Goal: Check status: Check status

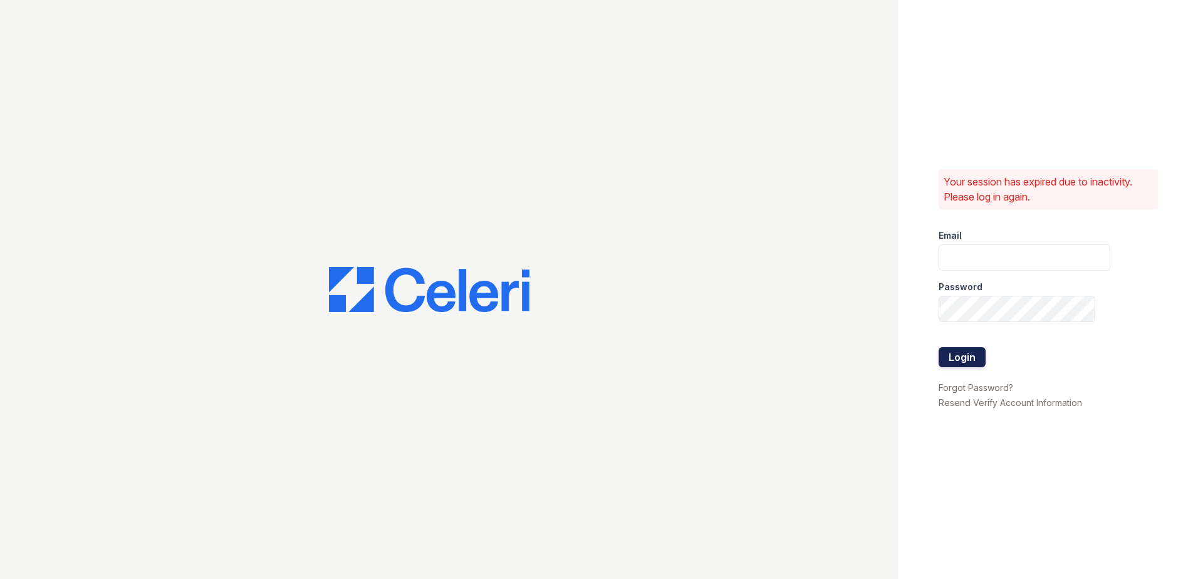
type input "[EMAIL_ADDRESS][DOMAIN_NAME]"
click at [957, 360] on button "Login" at bounding box center [962, 357] width 47 height 20
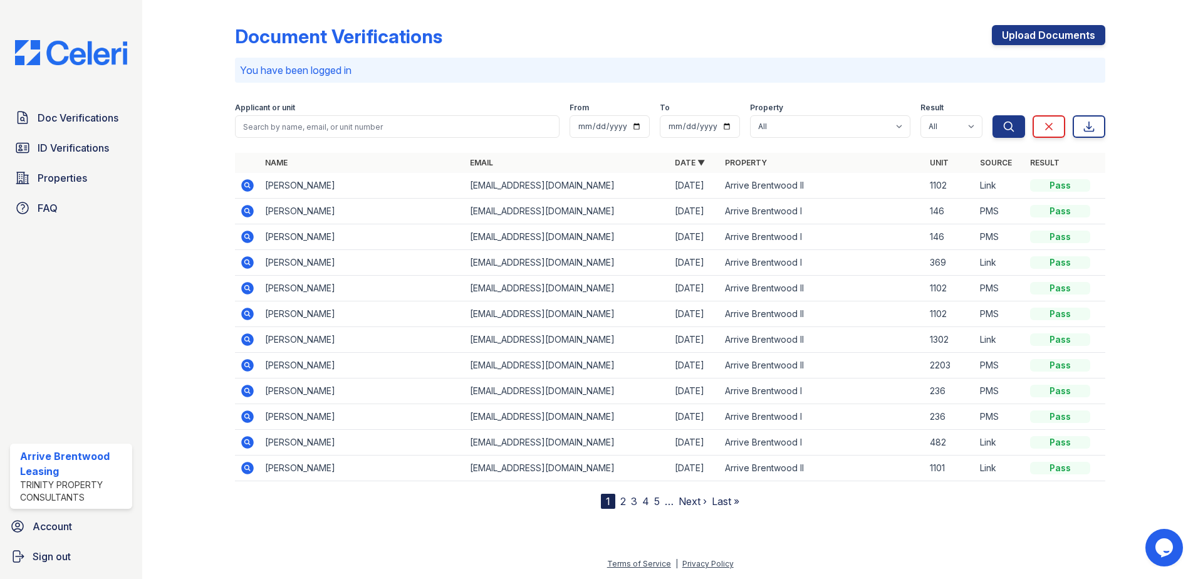
click at [249, 187] on icon at bounding box center [247, 185] width 15 height 15
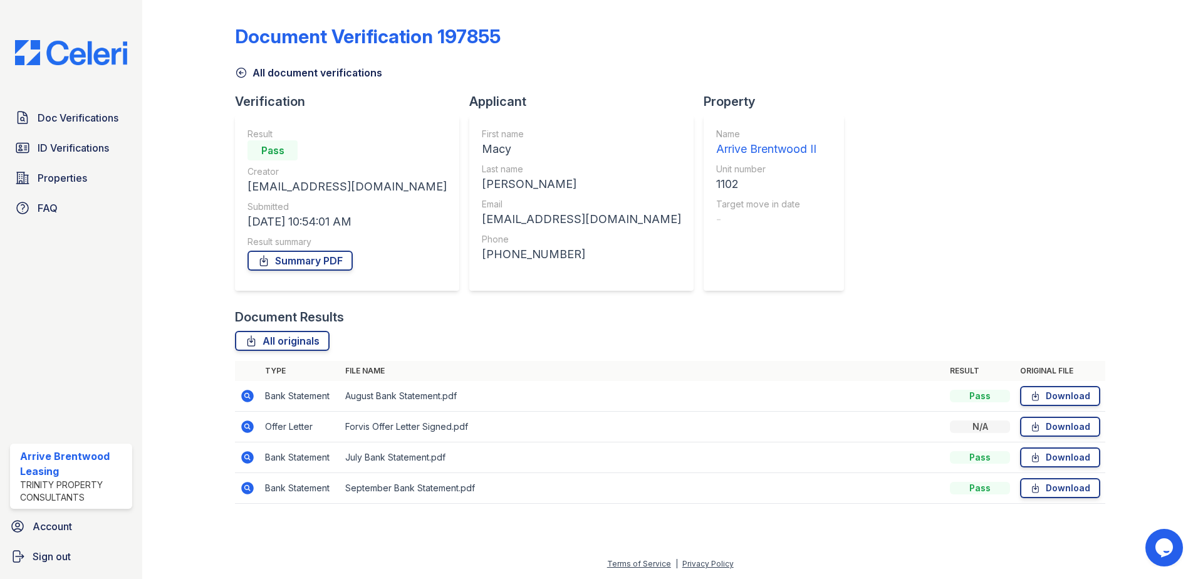
click at [249, 424] on icon at bounding box center [247, 426] width 13 height 13
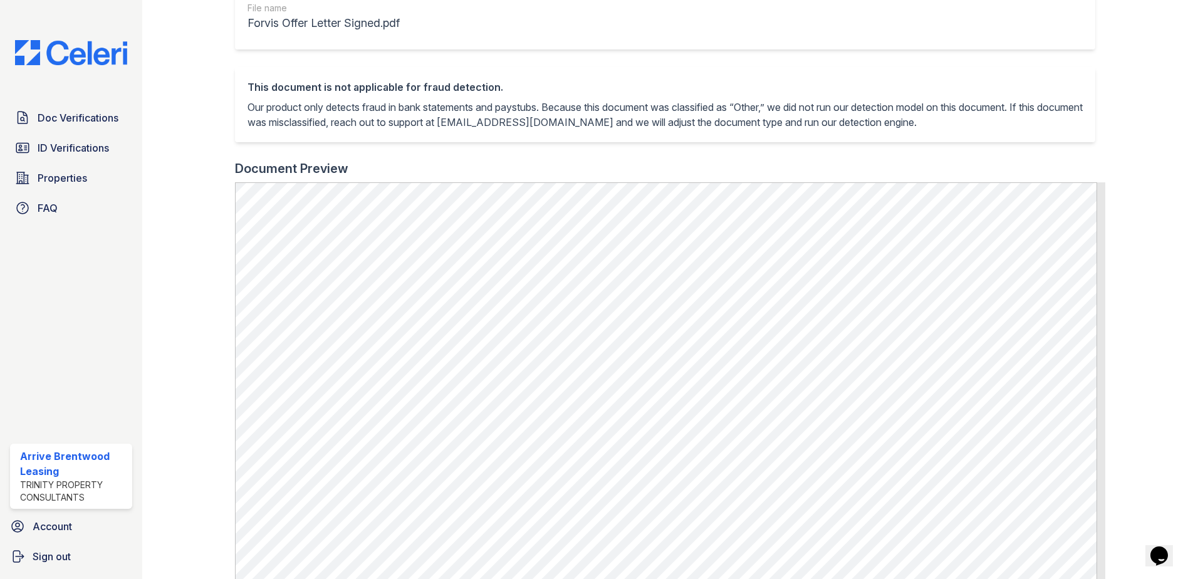
scroll to position [251, 0]
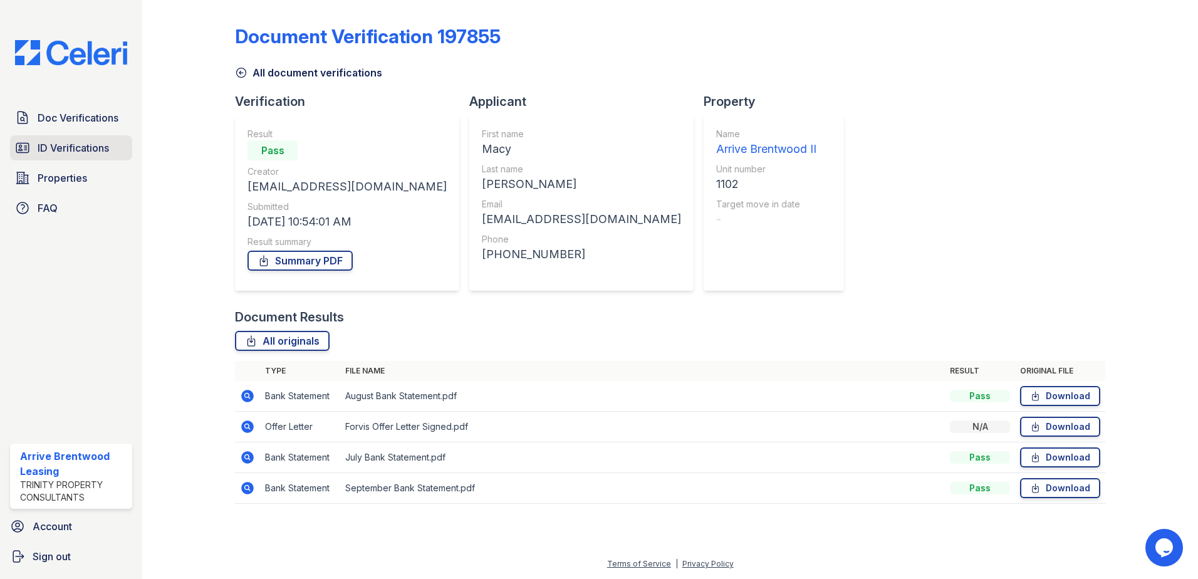
click at [77, 142] on span "ID Verifications" at bounding box center [73, 147] width 71 height 15
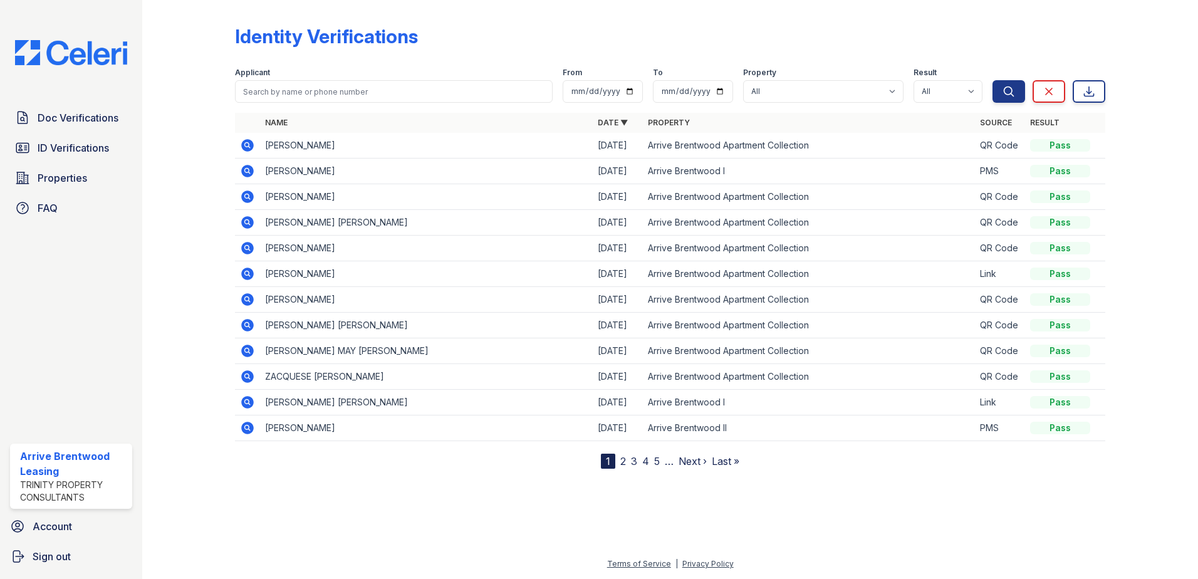
click at [243, 276] on icon at bounding box center [247, 274] width 13 height 13
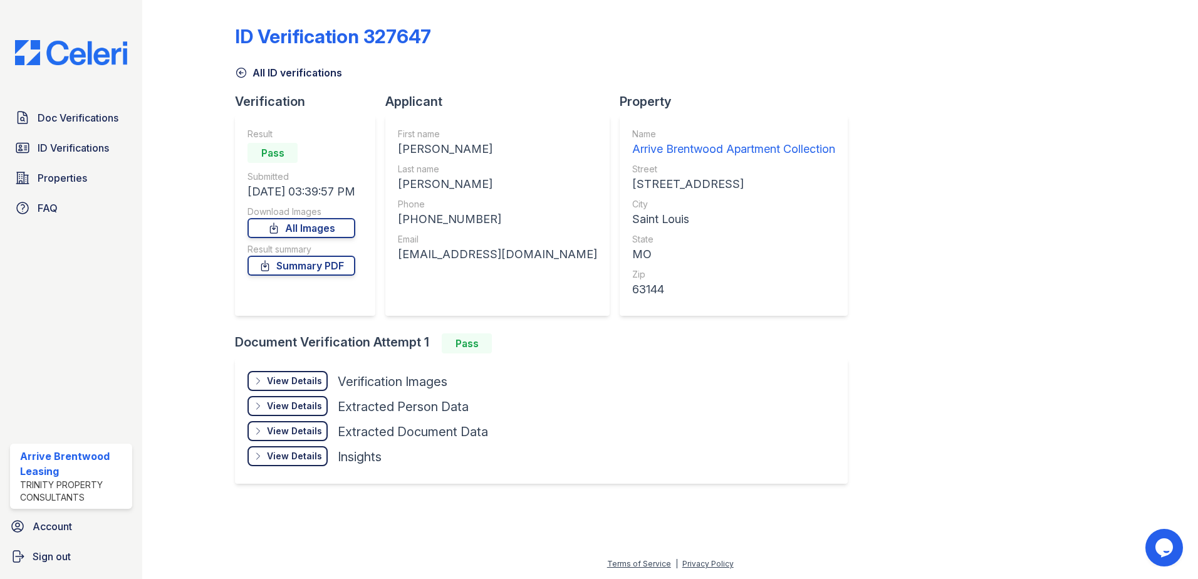
click at [280, 372] on div "View Details Details" at bounding box center [288, 381] width 80 height 20
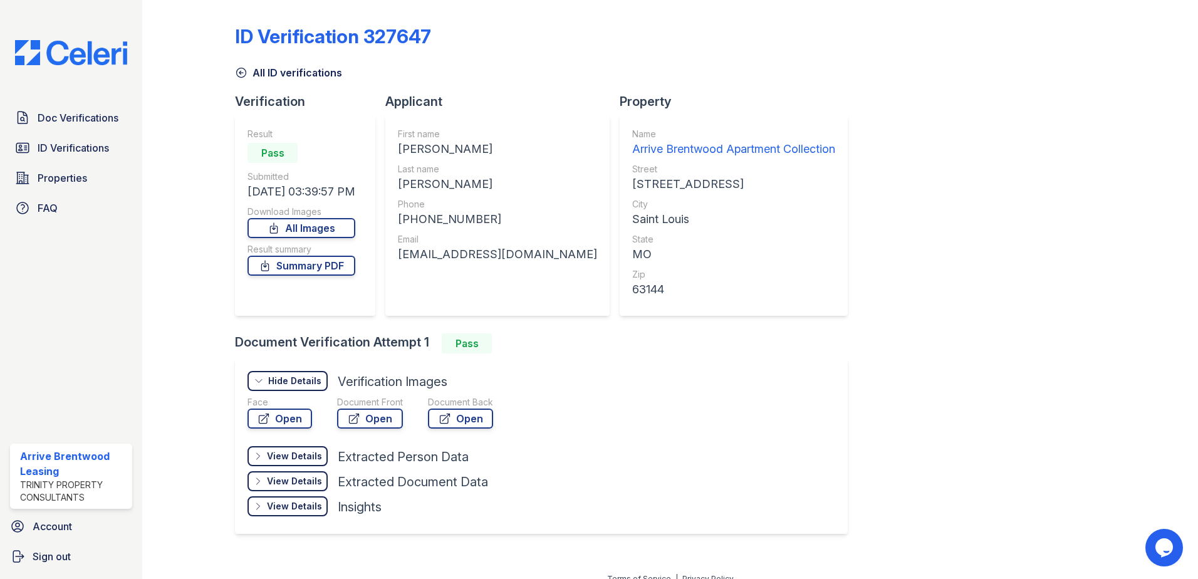
click at [390, 407] on div "Document Front" at bounding box center [370, 402] width 66 height 13
click at [374, 418] on link "Open" at bounding box center [370, 419] width 66 height 20
